Goal: Information Seeking & Learning: Learn about a topic

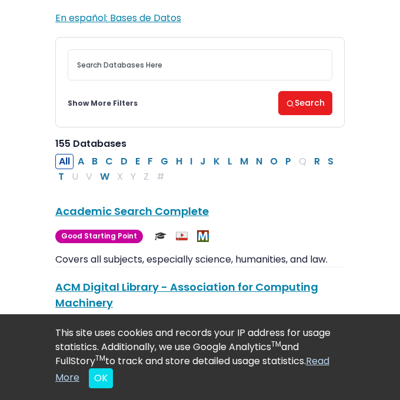
scroll to position [122, 0]
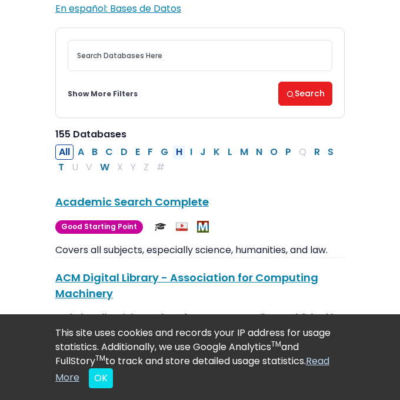
click at [176, 154] on button "H" at bounding box center [179, 152] width 14 height 15
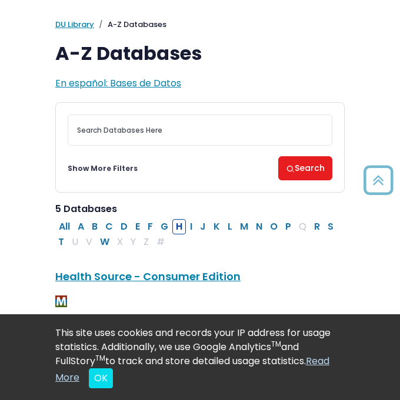
scroll to position [44, 0]
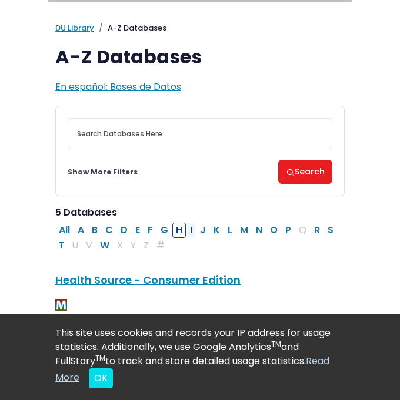
click at [194, 233] on button "I" at bounding box center [190, 230] width 9 height 15
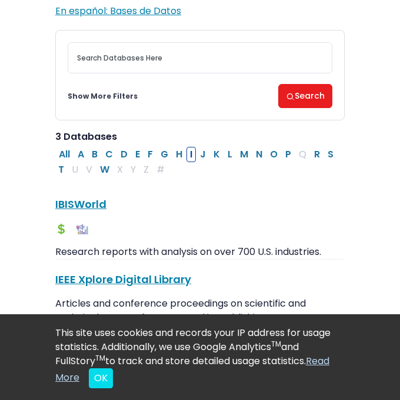
scroll to position [120, 0]
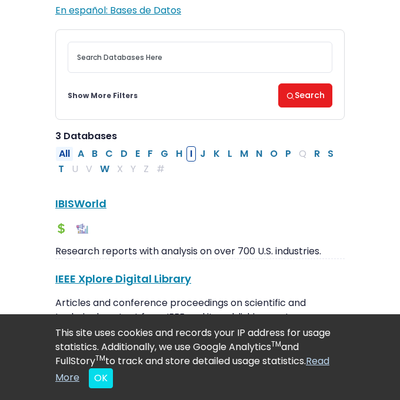
click at [68, 153] on button "All" at bounding box center [64, 153] width 18 height 15
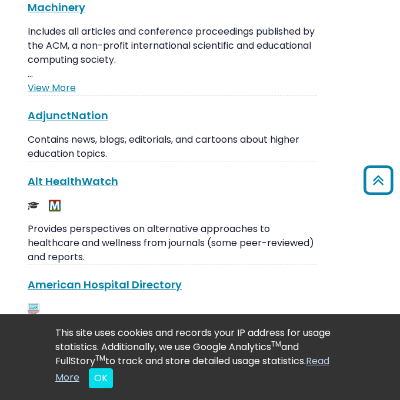
scroll to position [406, 28]
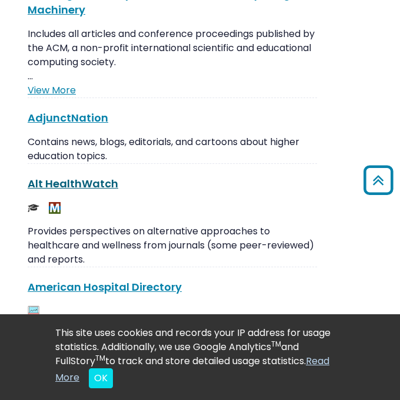
click at [57, 185] on link "Alt HealthWatch This link opens in a new window" at bounding box center [73, 183] width 90 height 15
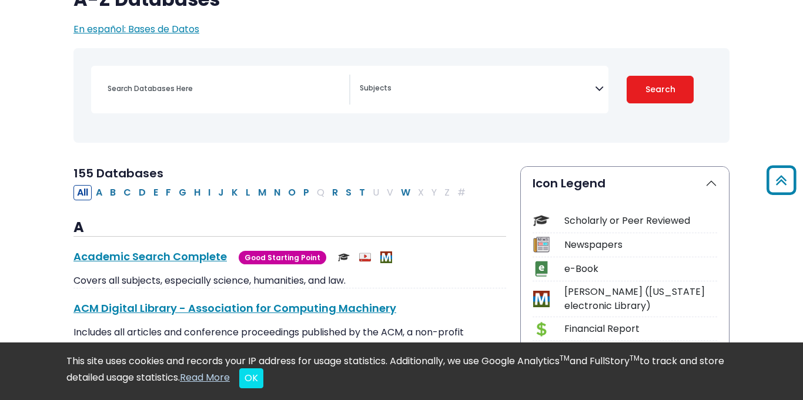
scroll to position [108, 0]
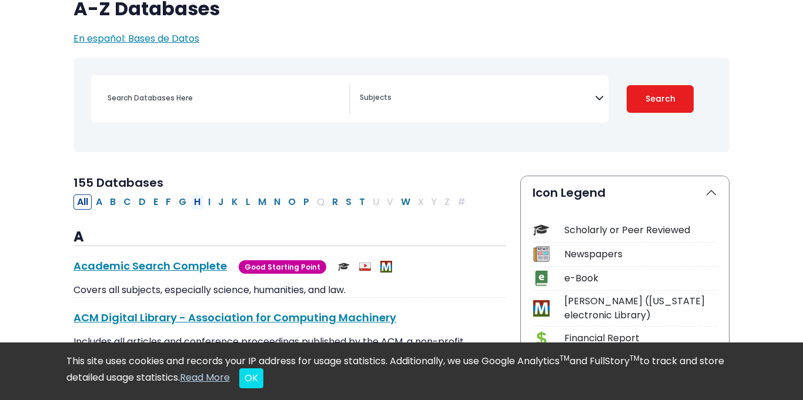
click at [193, 200] on button "H" at bounding box center [197, 201] width 14 height 15
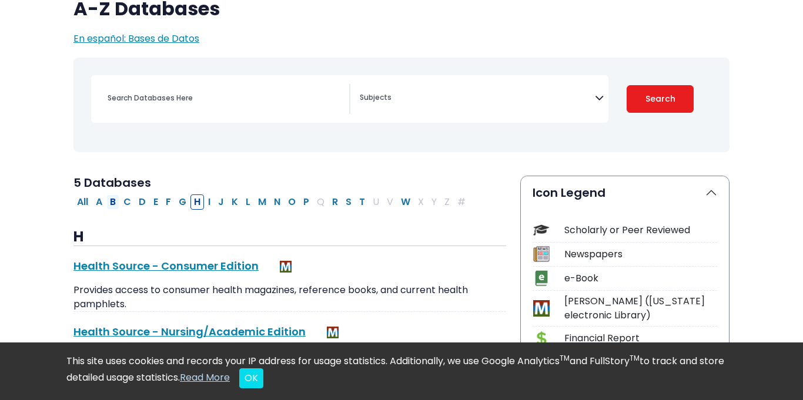
click at [115, 202] on button "B" at bounding box center [112, 201] width 13 height 15
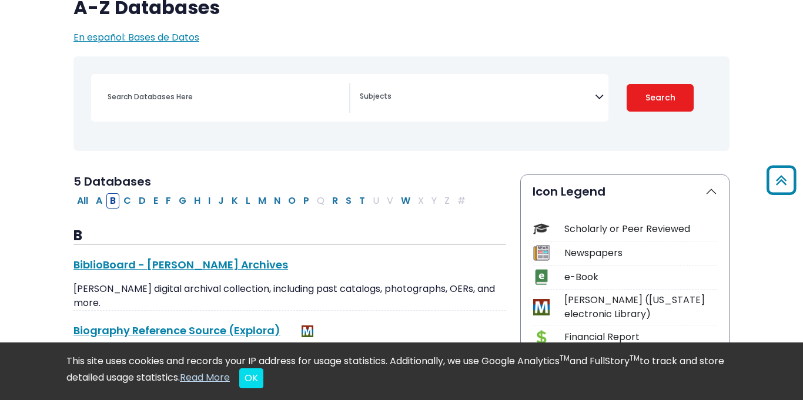
scroll to position [108, 0]
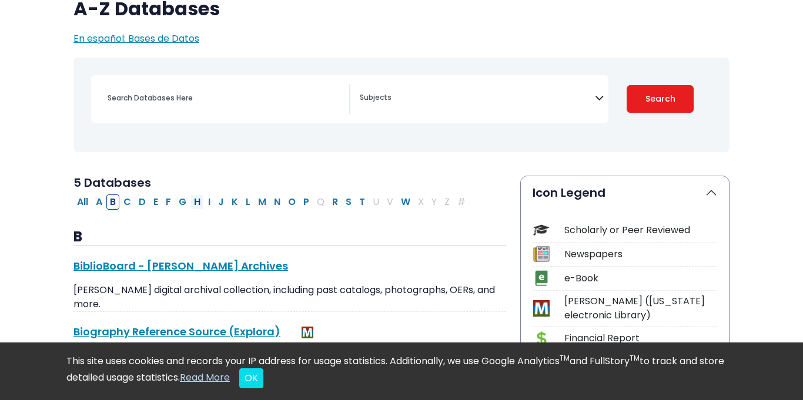
click at [197, 201] on button "H" at bounding box center [197, 201] width 14 height 15
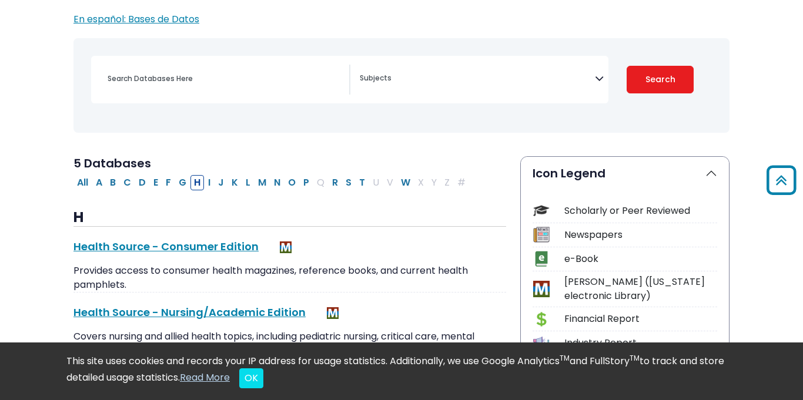
scroll to position [123, 0]
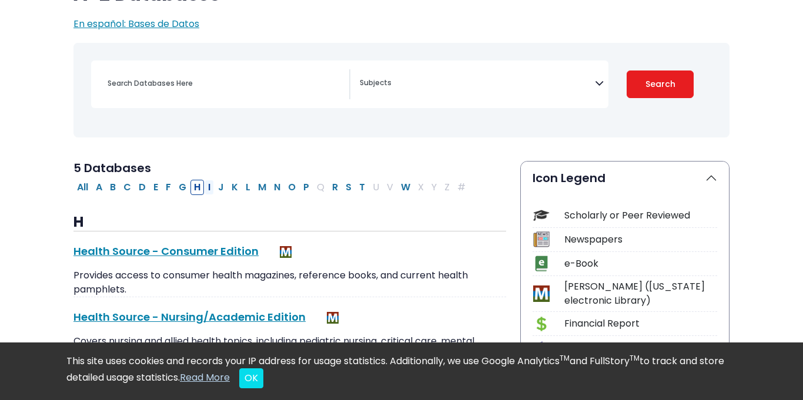
click at [210, 190] on button "I" at bounding box center [208, 187] width 9 height 15
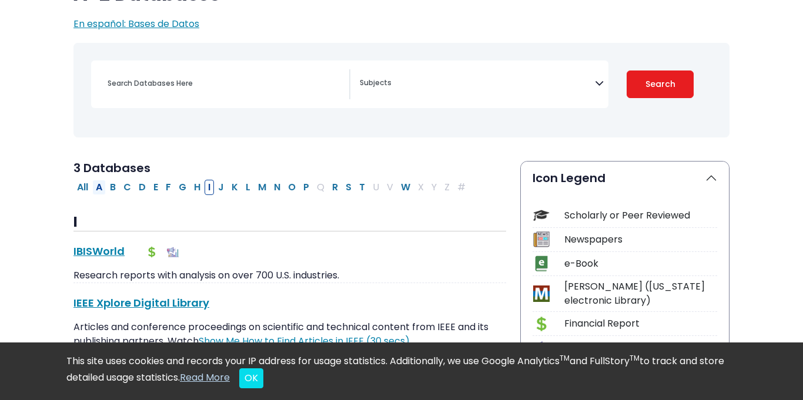
click at [99, 187] on button "A" at bounding box center [99, 187] width 14 height 15
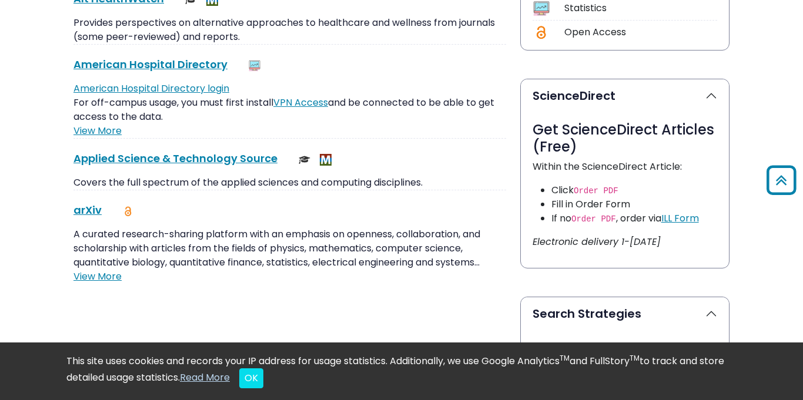
scroll to position [559, 0]
click at [176, 249] on p "A curated research-sharing platform with an emphasis on openness, collaboration…" at bounding box center [289, 248] width 432 height 42
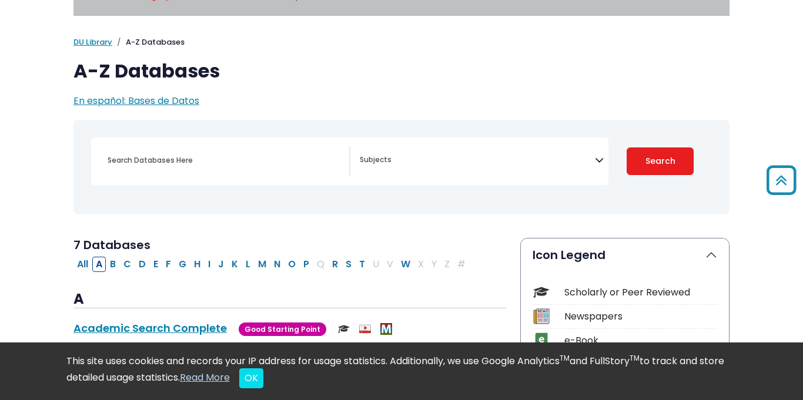
scroll to position [0, 0]
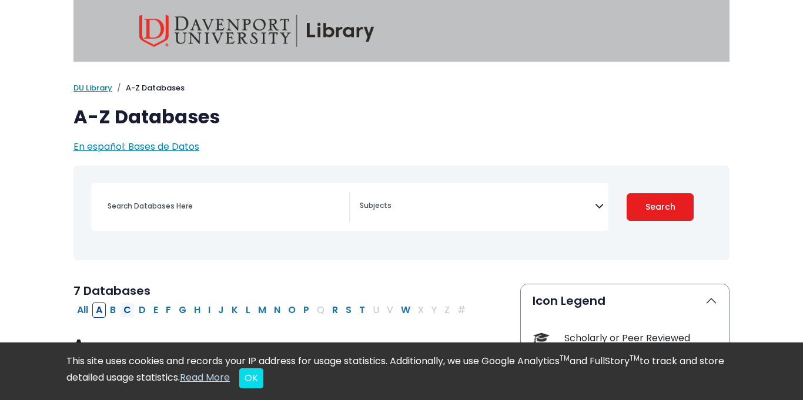
click at [127, 307] on button "C" at bounding box center [127, 310] width 15 height 15
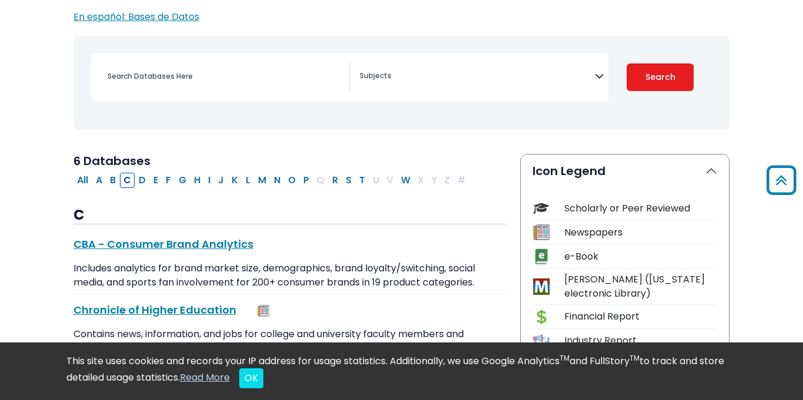
scroll to position [128, 0]
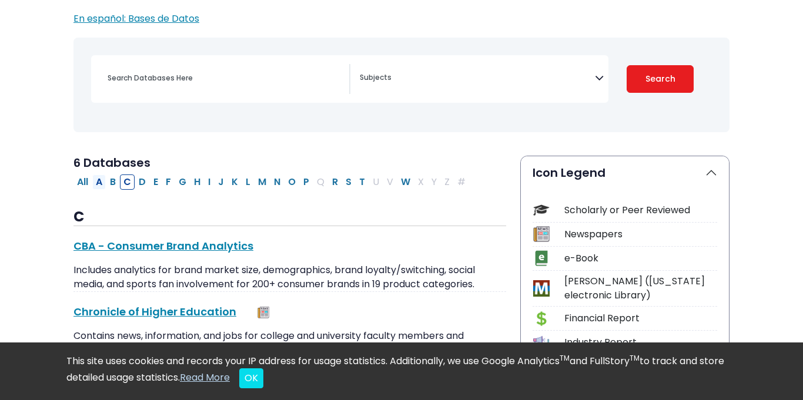
click at [99, 182] on button "A" at bounding box center [99, 181] width 14 height 15
select select "Database Subject Filter"
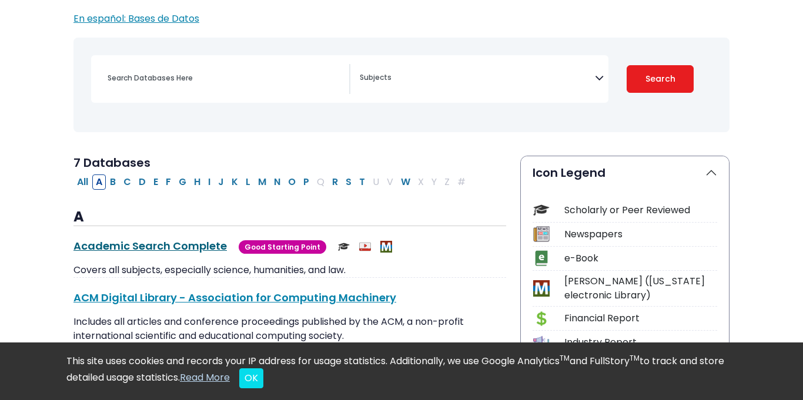
click at [172, 241] on link "Academic Search Complete This link opens in a new window" at bounding box center [149, 246] width 153 height 15
